Goal: Task Accomplishment & Management: Complete application form

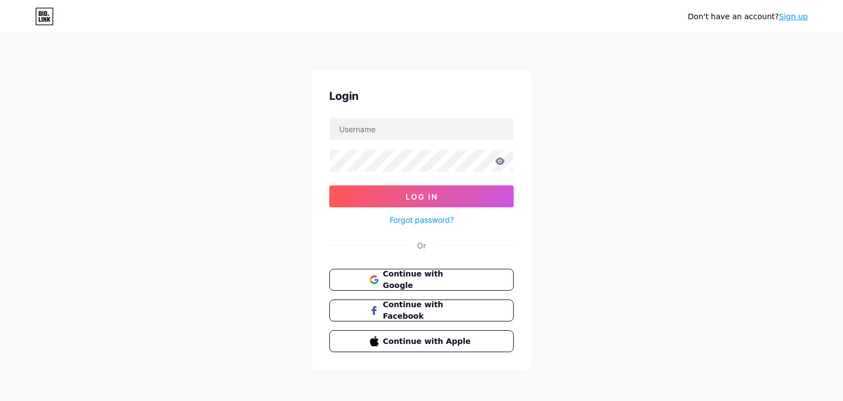
scroll to position [2, 0]
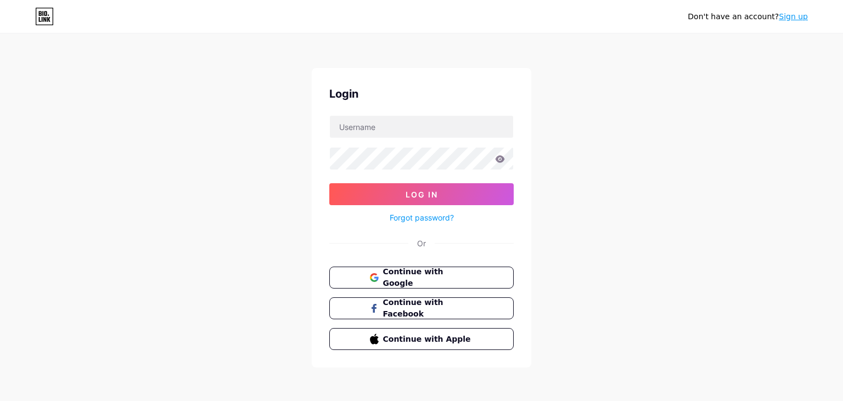
click at [801, 20] on link "Sign up" at bounding box center [793, 16] width 29 height 9
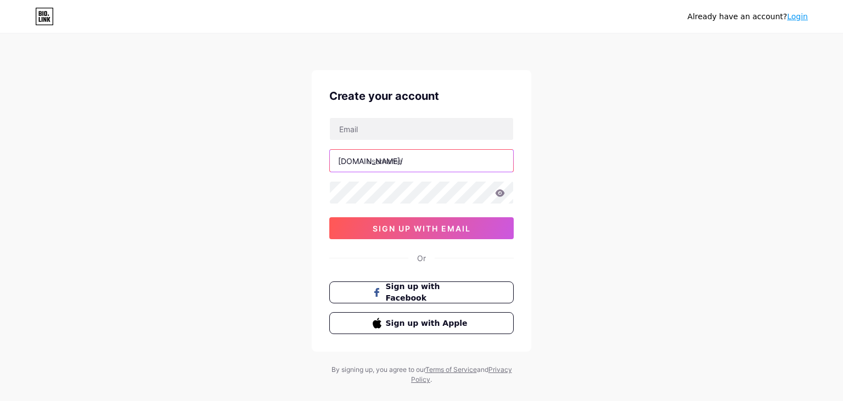
click at [428, 162] on input "text" at bounding box center [421, 161] width 183 height 22
paste input "marriage help"
click at [402, 159] on input "marriage help" at bounding box center [421, 161] width 183 height 22
type input "marriagehelp"
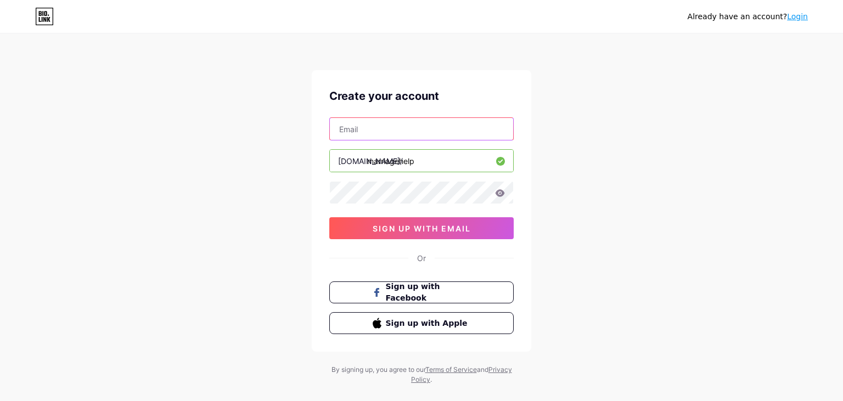
click at [377, 128] on input "text" at bounding box center [421, 129] width 183 height 22
paste input "[EMAIL_ADDRESS][DOMAIN_NAME]"
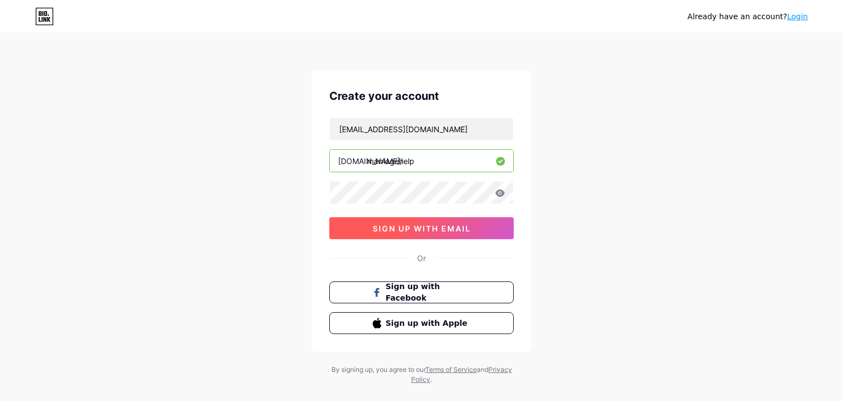
click at [421, 229] on span "sign up with email" at bounding box center [422, 228] width 98 height 9
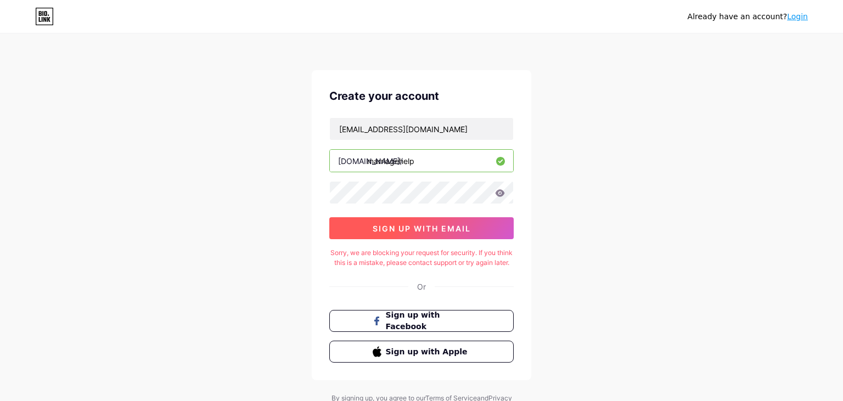
click at [421, 224] on span "sign up with email" at bounding box center [422, 228] width 98 height 9
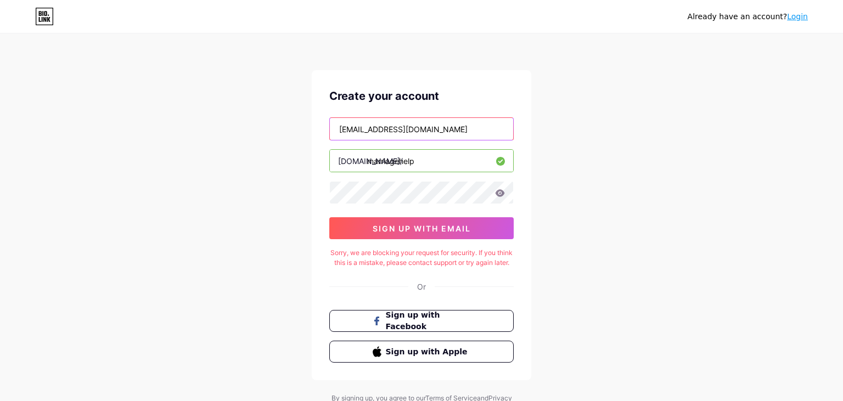
click at [462, 126] on input "[EMAIL_ADDRESS][DOMAIN_NAME]" at bounding box center [421, 129] width 183 height 22
paste input "@outlook"
type input "[EMAIL_ADDRESS][DOMAIN_NAME]"
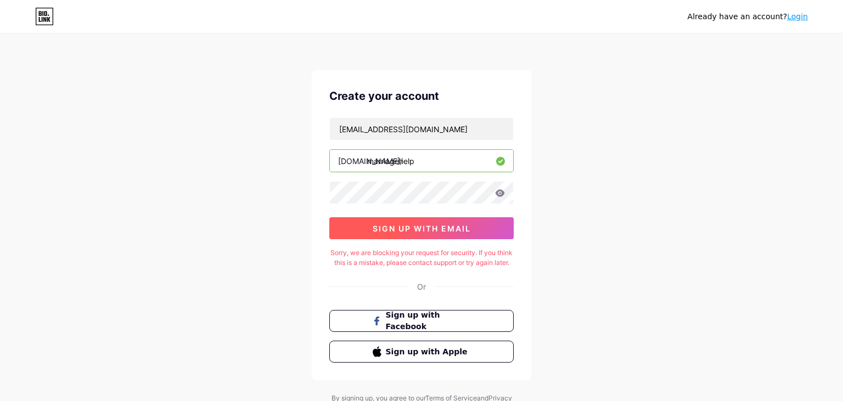
click at [429, 229] on span "sign up with email" at bounding box center [422, 228] width 98 height 9
click at [429, 228] on span "sign up with email" at bounding box center [422, 228] width 98 height 9
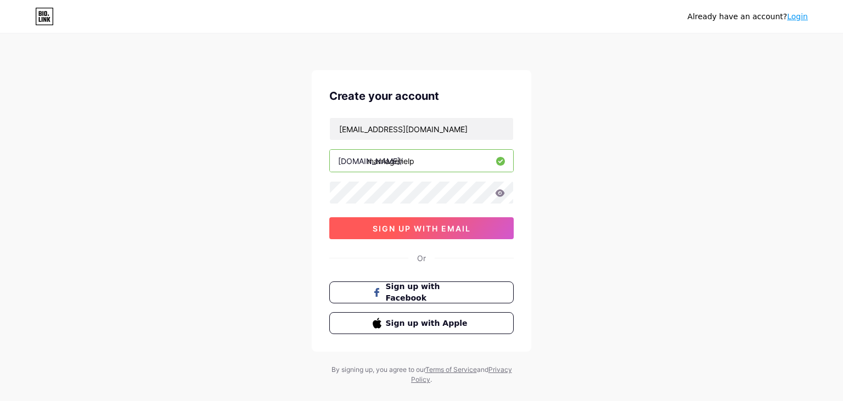
click at [429, 228] on span "sign up with email" at bounding box center [422, 228] width 98 height 9
click at [415, 238] on button "sign up with email" at bounding box center [421, 228] width 184 height 22
click at [458, 229] on span "sign up with email" at bounding box center [422, 228] width 98 height 9
click at [434, 226] on span "sign up with email" at bounding box center [422, 228] width 98 height 9
